Goal: Task Accomplishment & Management: Manage account settings

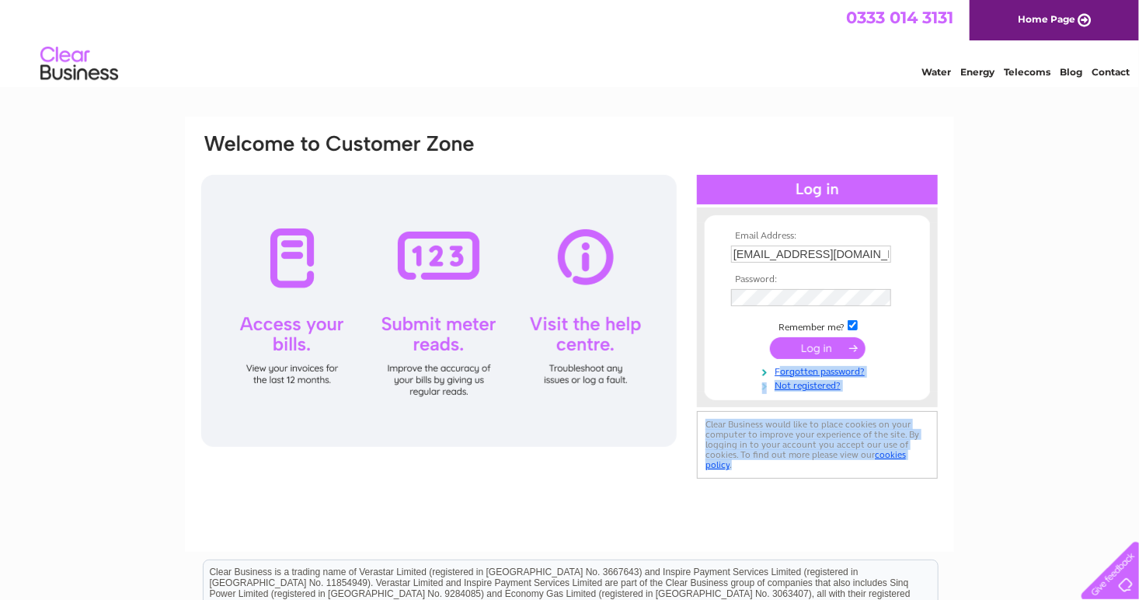
click at [812, 348] on div "Email Address: phennicus@aol.com Password:" at bounding box center [570, 307] width 740 height 350
click at [664, 482] on div "Email Address: phennicus@aol.com Password:" at bounding box center [569, 334] width 769 height 435
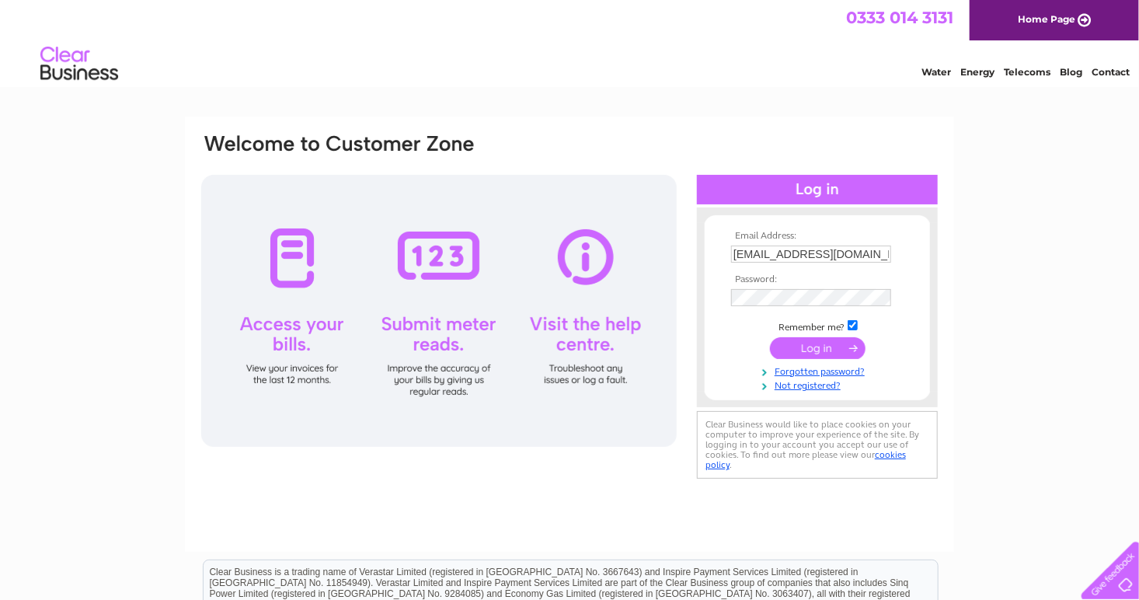
click at [817, 353] on input "submit" at bounding box center [818, 348] width 96 height 22
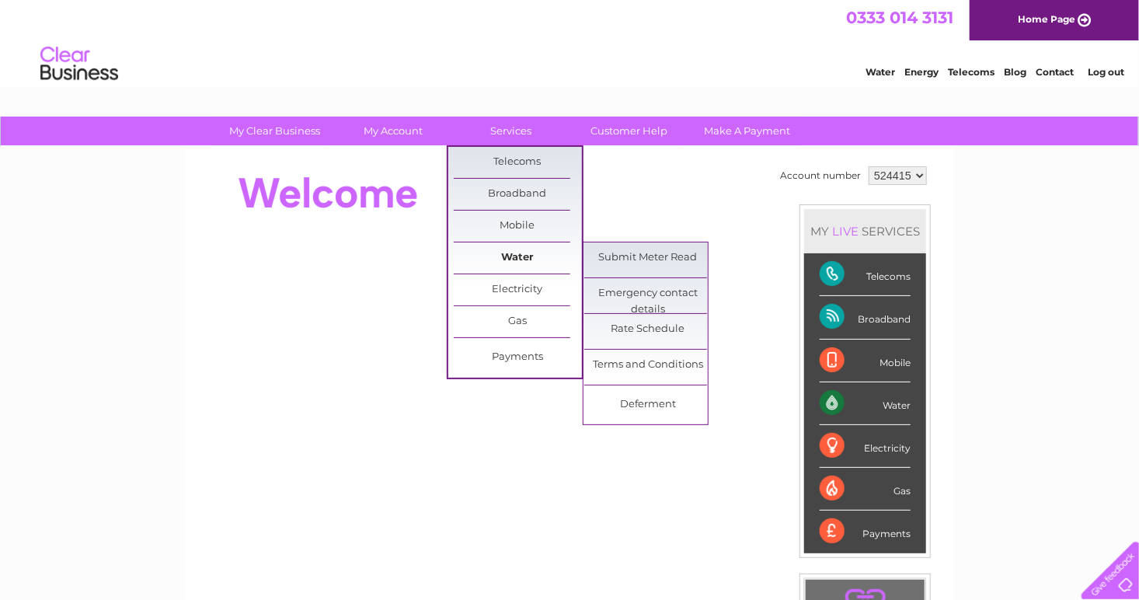
click at [504, 261] on link "Water" at bounding box center [518, 257] width 128 height 31
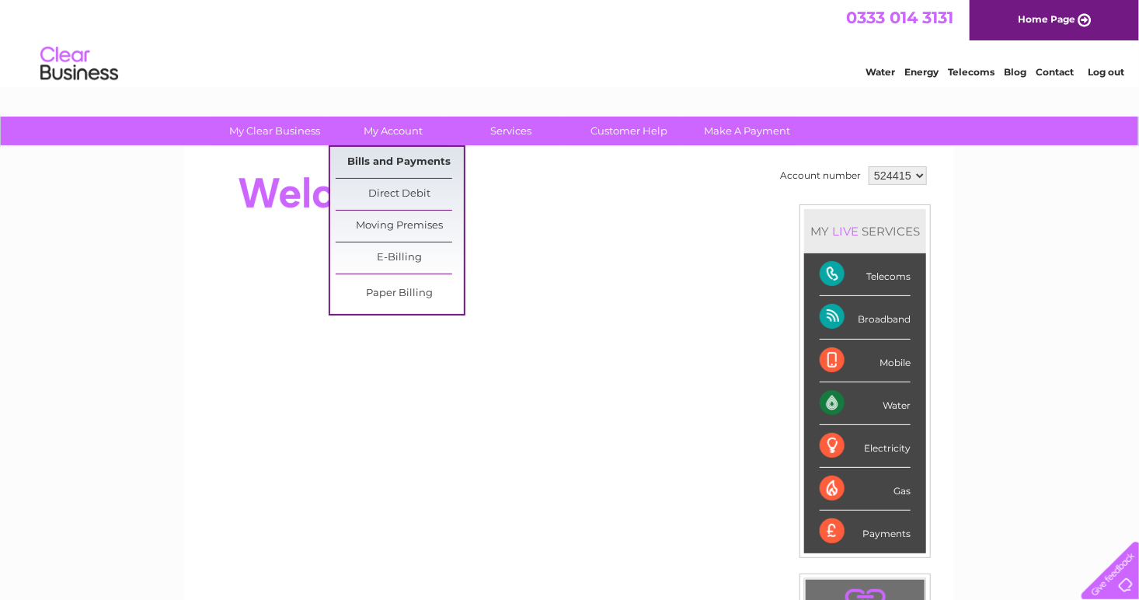
click at [396, 157] on link "Bills and Payments" at bounding box center [400, 162] width 128 height 31
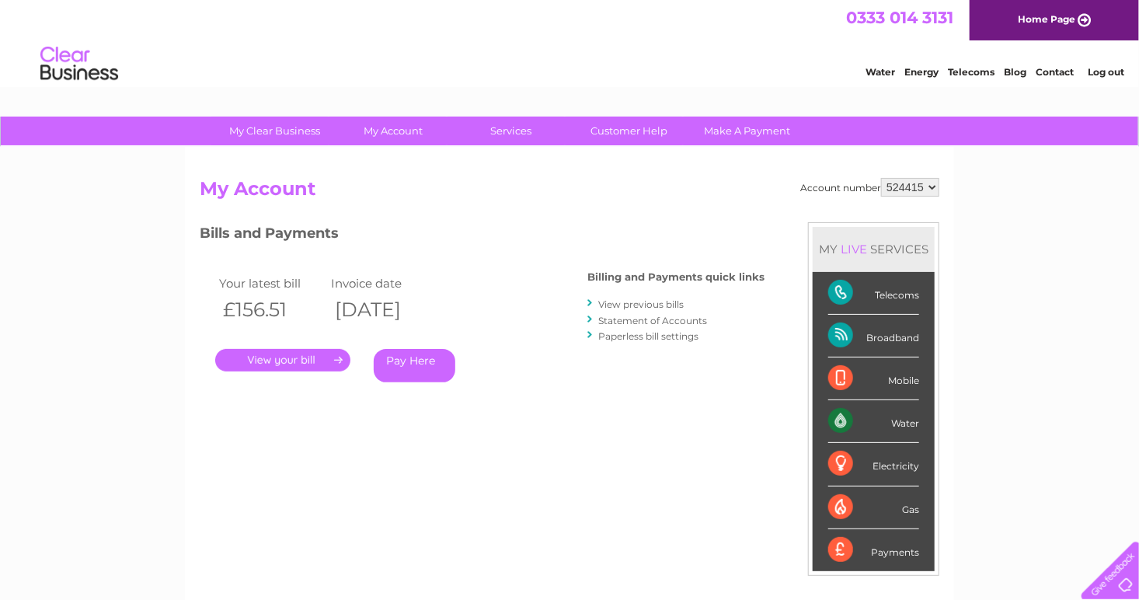
click at [296, 356] on link "." at bounding box center [282, 360] width 135 height 23
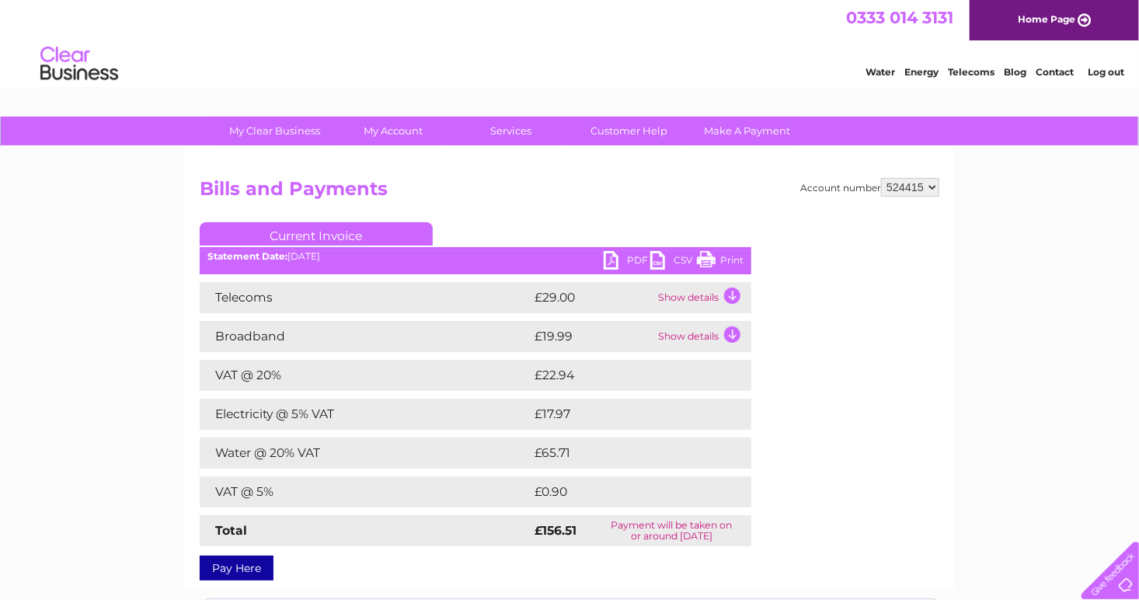
click at [610, 254] on link "PDF" at bounding box center [627, 262] width 47 height 23
click at [608, 265] on link "PDF" at bounding box center [627, 262] width 47 height 23
